Goal: Information Seeking & Learning: Learn about a topic

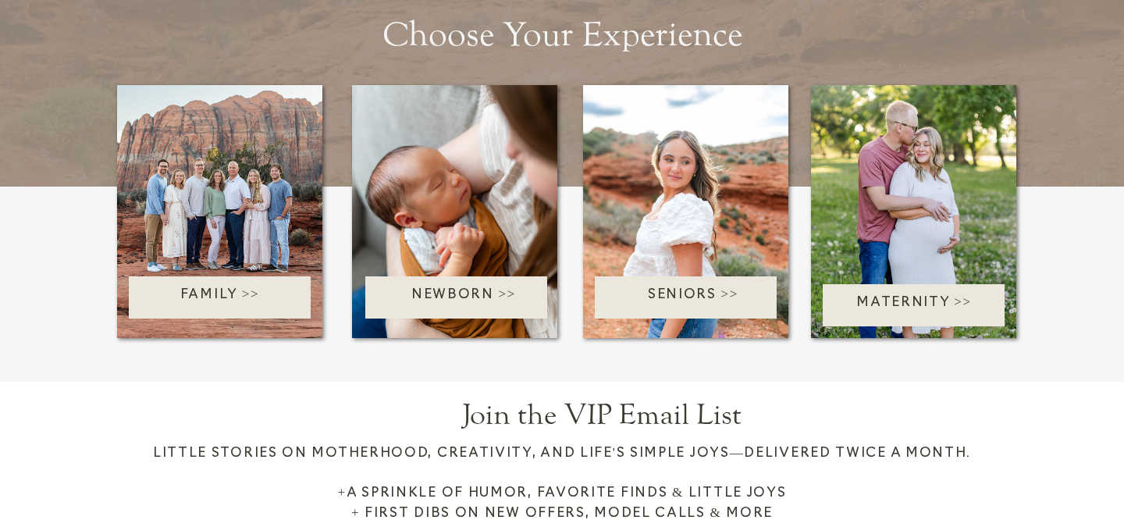
scroll to position [2170, 0]
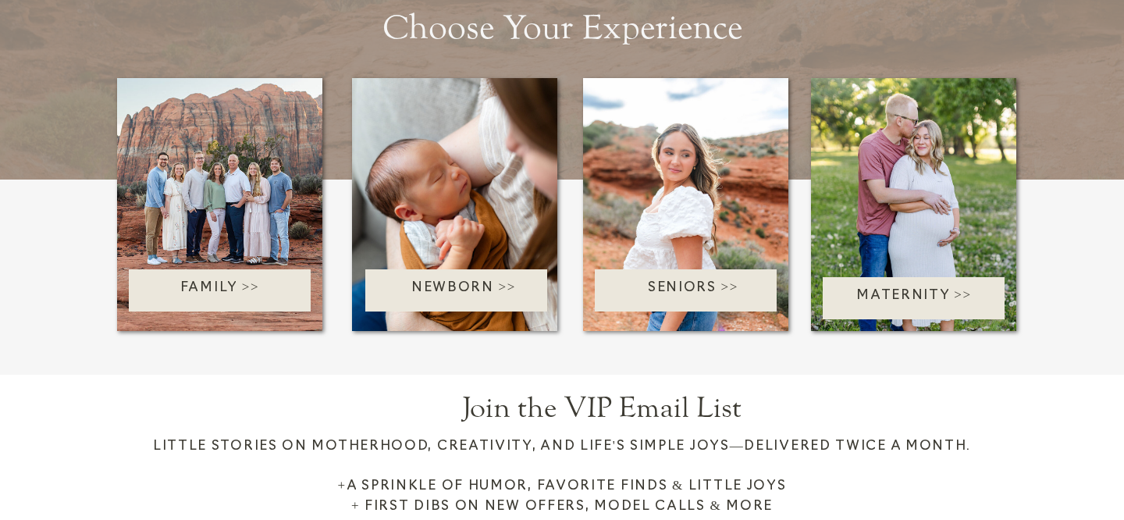
click at [218, 190] on div at bounding box center [219, 204] width 205 height 253
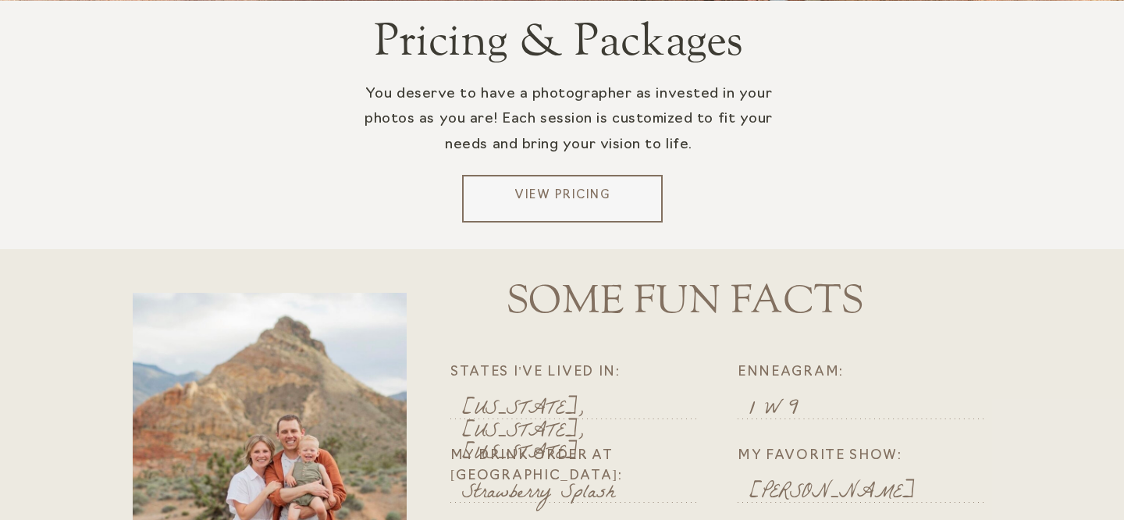
scroll to position [3172, 0]
click at [523, 200] on p "View Pricing" at bounding box center [562, 198] width 188 height 23
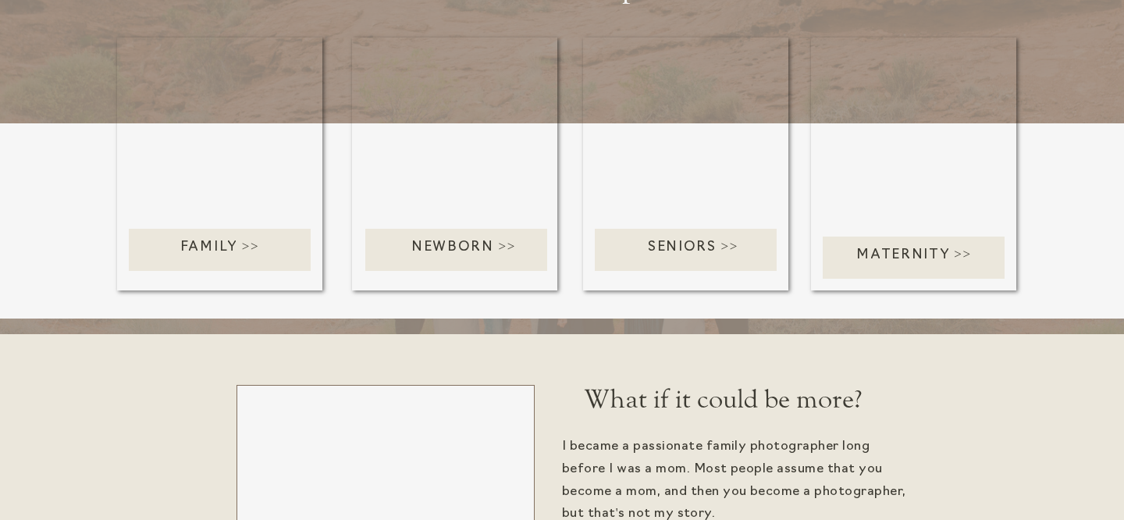
scroll to position [3368, 0]
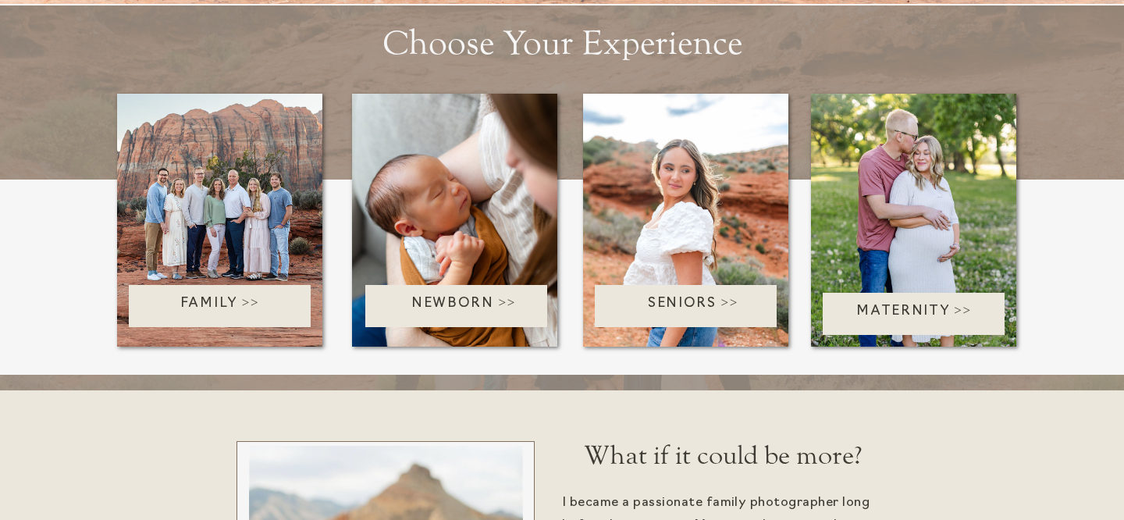
click at [175, 204] on div at bounding box center [219, 220] width 205 height 253
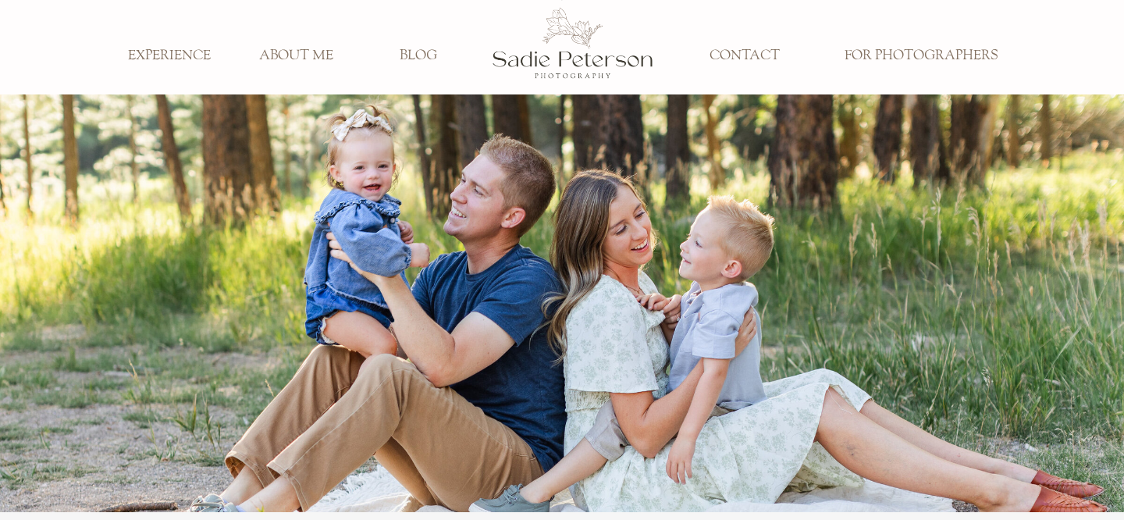
click at [190, 52] on h3 "EXPERIENCE" at bounding box center [169, 56] width 103 height 17
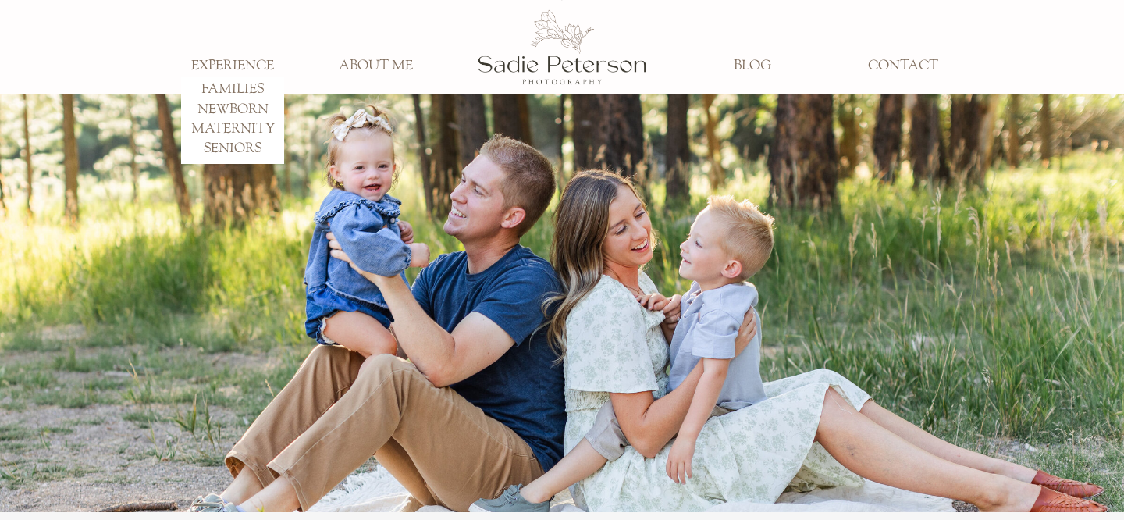
click at [215, 84] on h3 "FAMILIES" at bounding box center [232, 89] width 103 height 17
click at [228, 86] on h3 "FAMILIES" at bounding box center [232, 89] width 103 height 17
click at [372, 65] on h3 "ABOUT ME" at bounding box center [375, 66] width 103 height 17
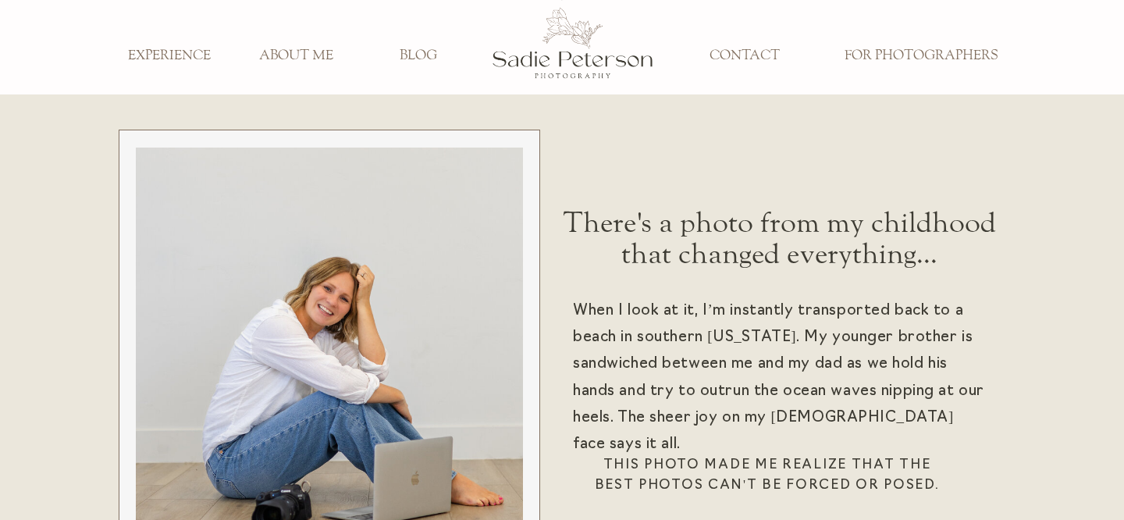
click at [299, 56] on h3 "ABOUT ME" at bounding box center [295, 56] width 103 height 17
